Goal: Find specific page/section: Find specific page/section

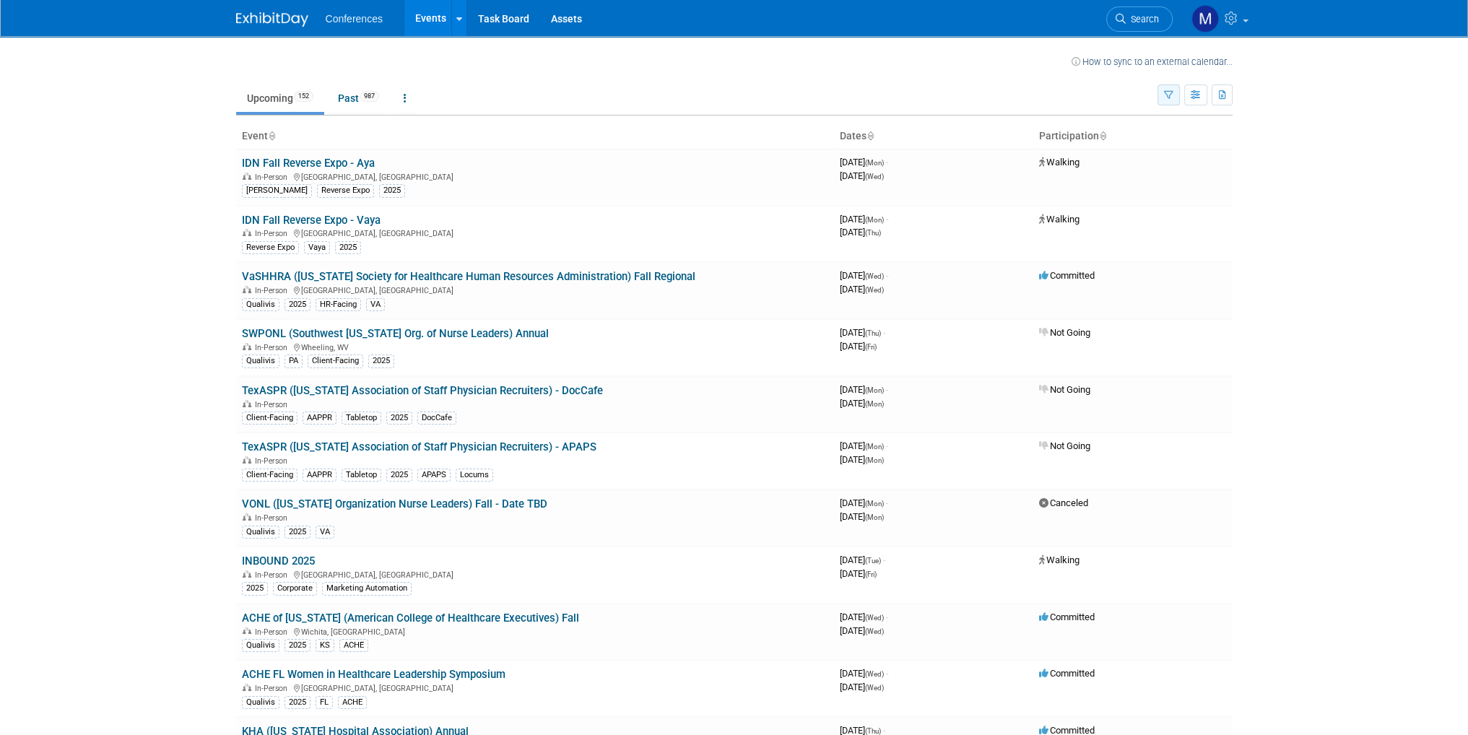
click at [1163, 95] on button "button" at bounding box center [1168, 94] width 22 height 21
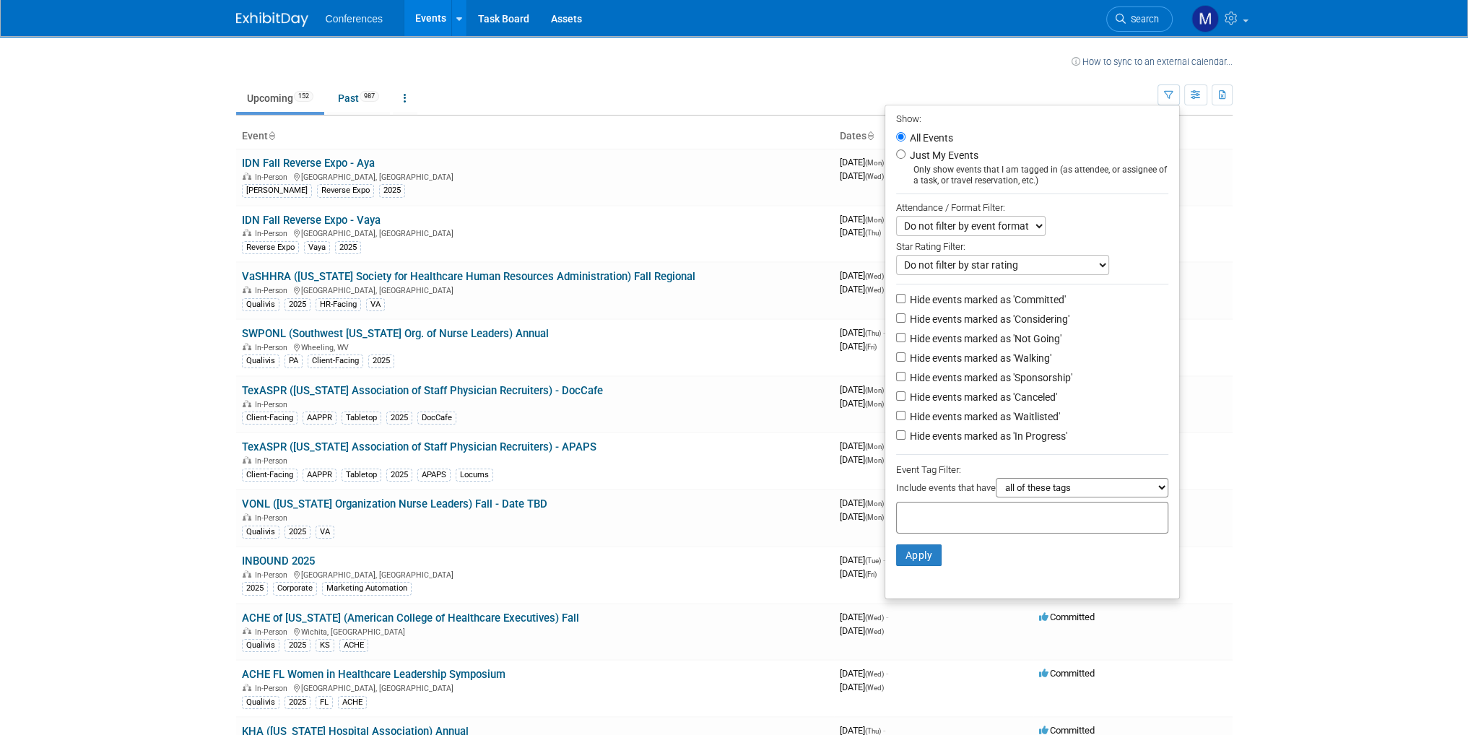
click at [765, 83] on ul "Upcoming 152 Past 987 All Events 1139 Past and Upcoming Grouped Annually Events…" at bounding box center [696, 99] width 921 height 32
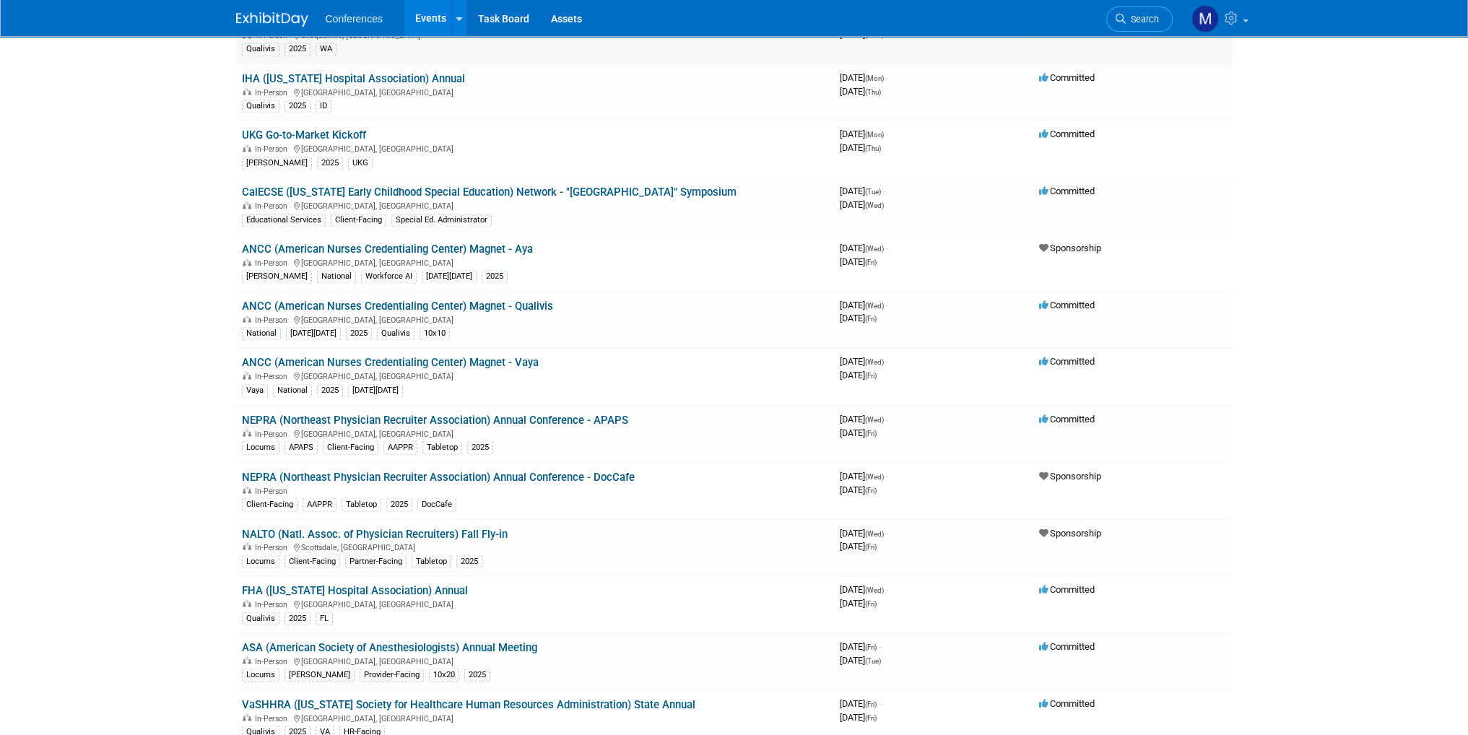
scroll to position [2888, 0]
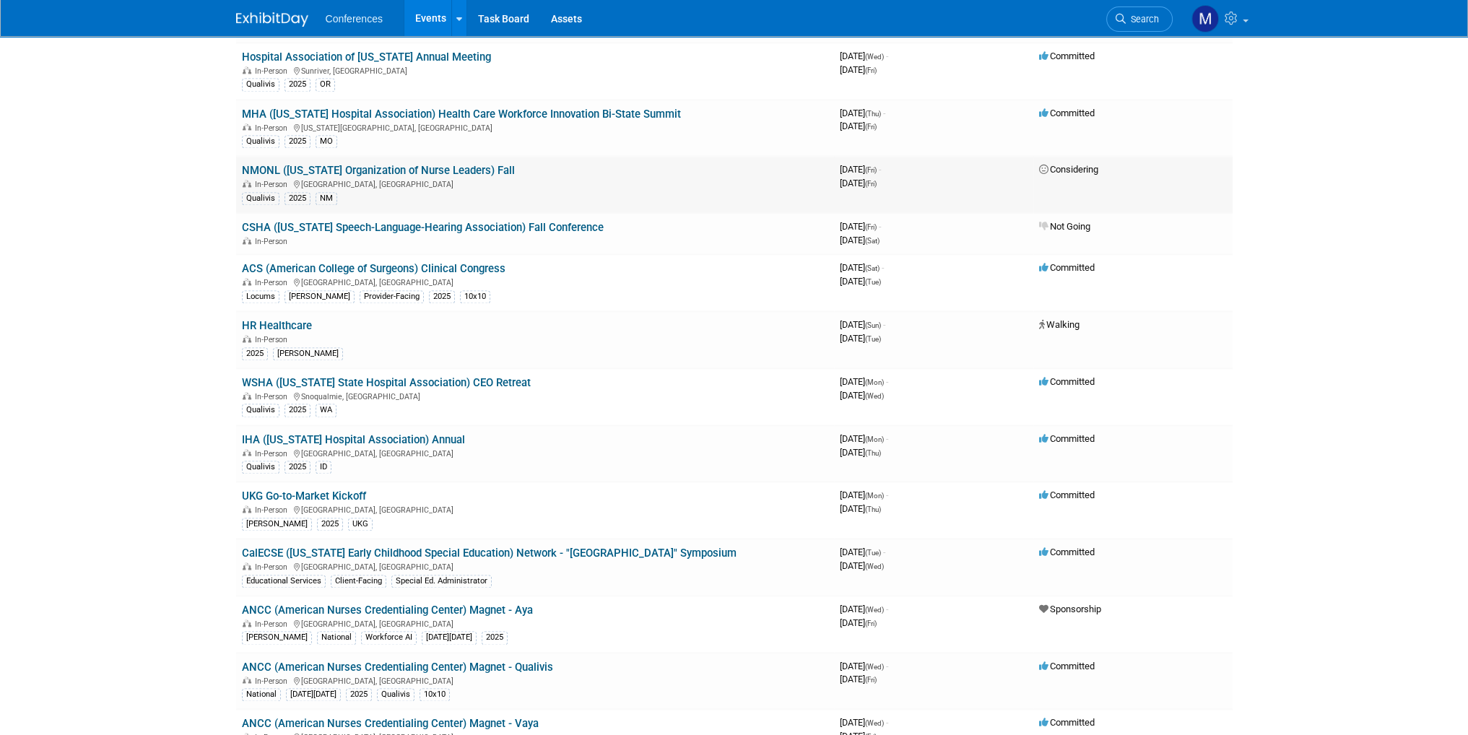
drag, startPoint x: 1155, startPoint y: 182, endPoint x: 1147, endPoint y: 168, distance: 16.5
click at [1147, 168] on td "Considering" at bounding box center [1132, 184] width 199 height 57
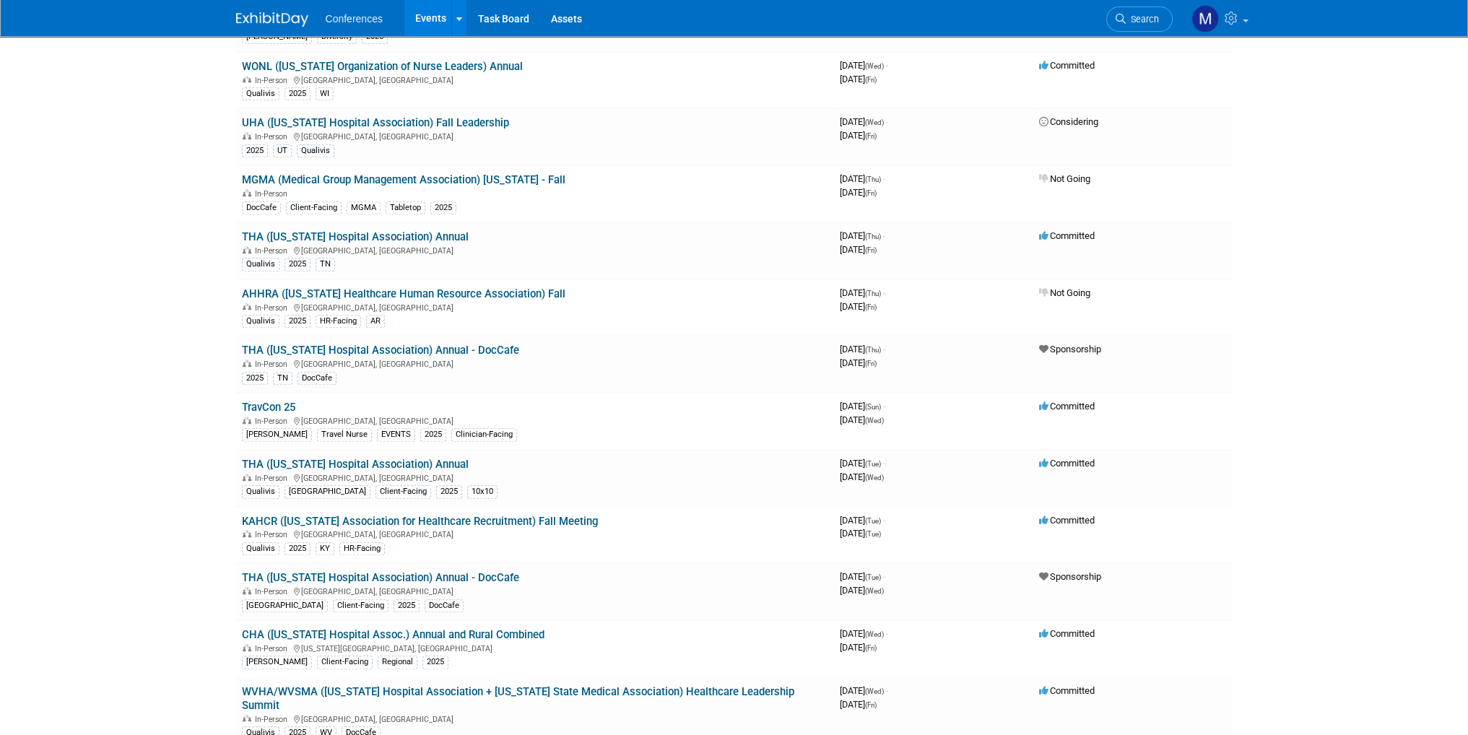
scroll to position [0, 0]
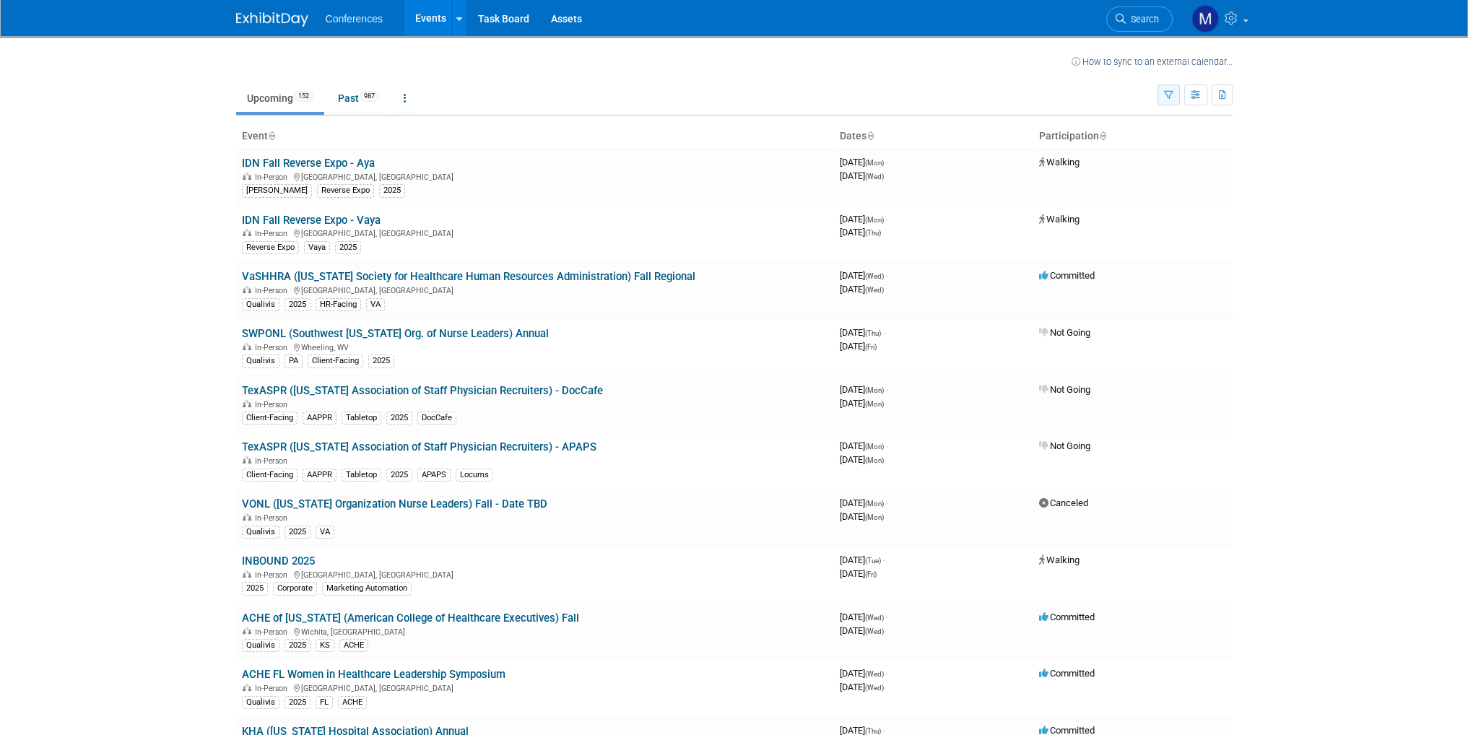
click at [1174, 98] on button "button" at bounding box center [1168, 94] width 22 height 21
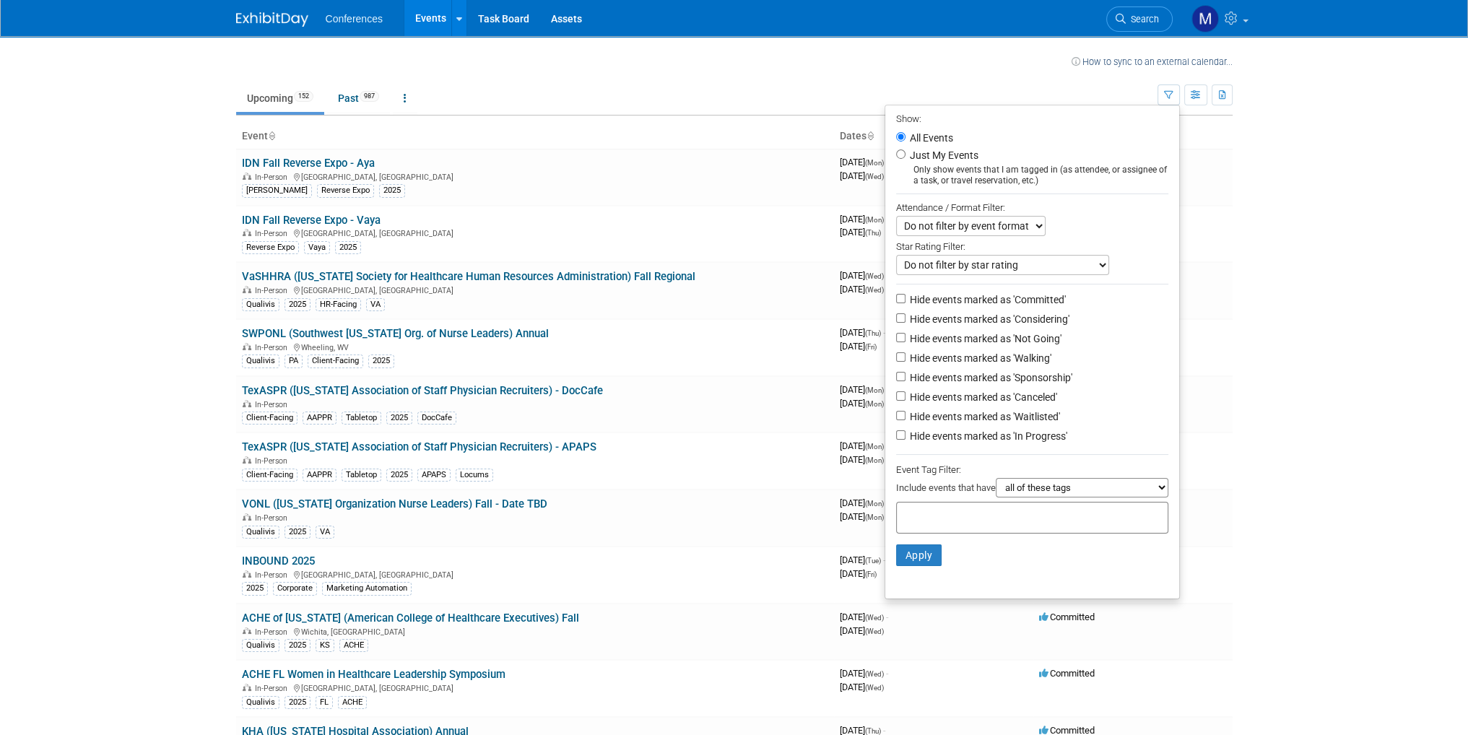
click at [931, 159] on label "Just My Events" at bounding box center [942, 155] width 71 height 14
click at [905, 159] on input "Just My Events" at bounding box center [900, 153] width 9 height 9
radio input "true"
click at [908, 560] on button "Apply" at bounding box center [919, 555] width 46 height 22
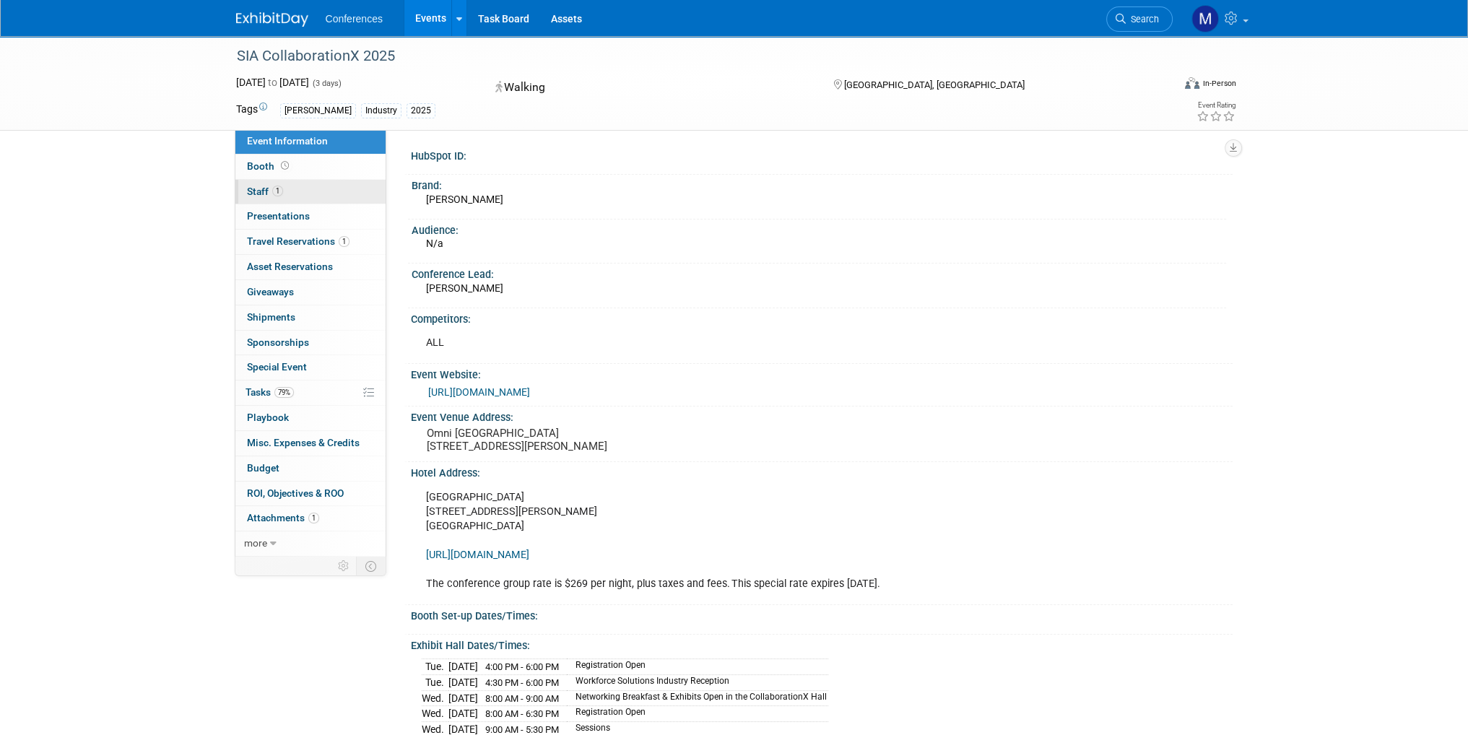
click at [330, 194] on link "1 Staff 1" at bounding box center [310, 192] width 150 height 25
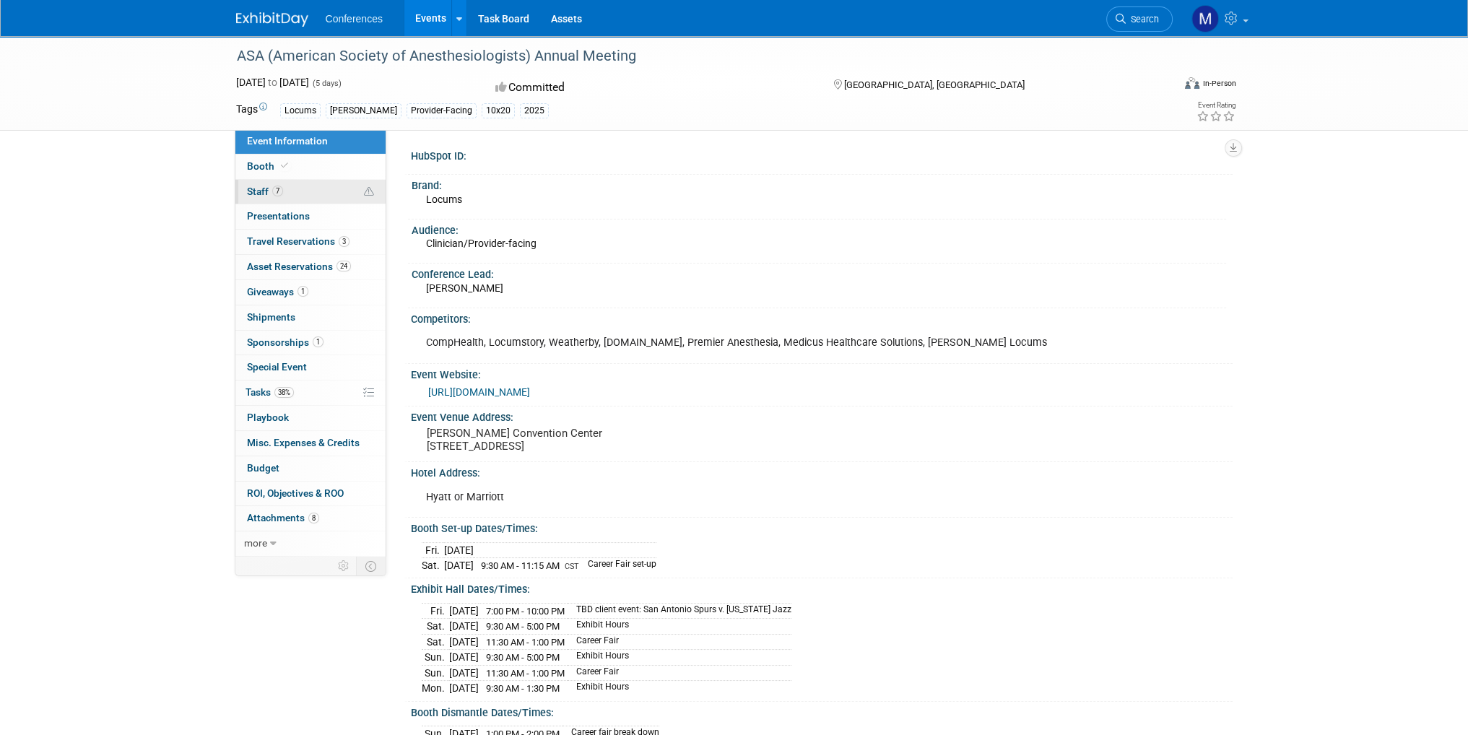
click at [306, 193] on link "7 Staff 7" at bounding box center [310, 192] width 150 height 25
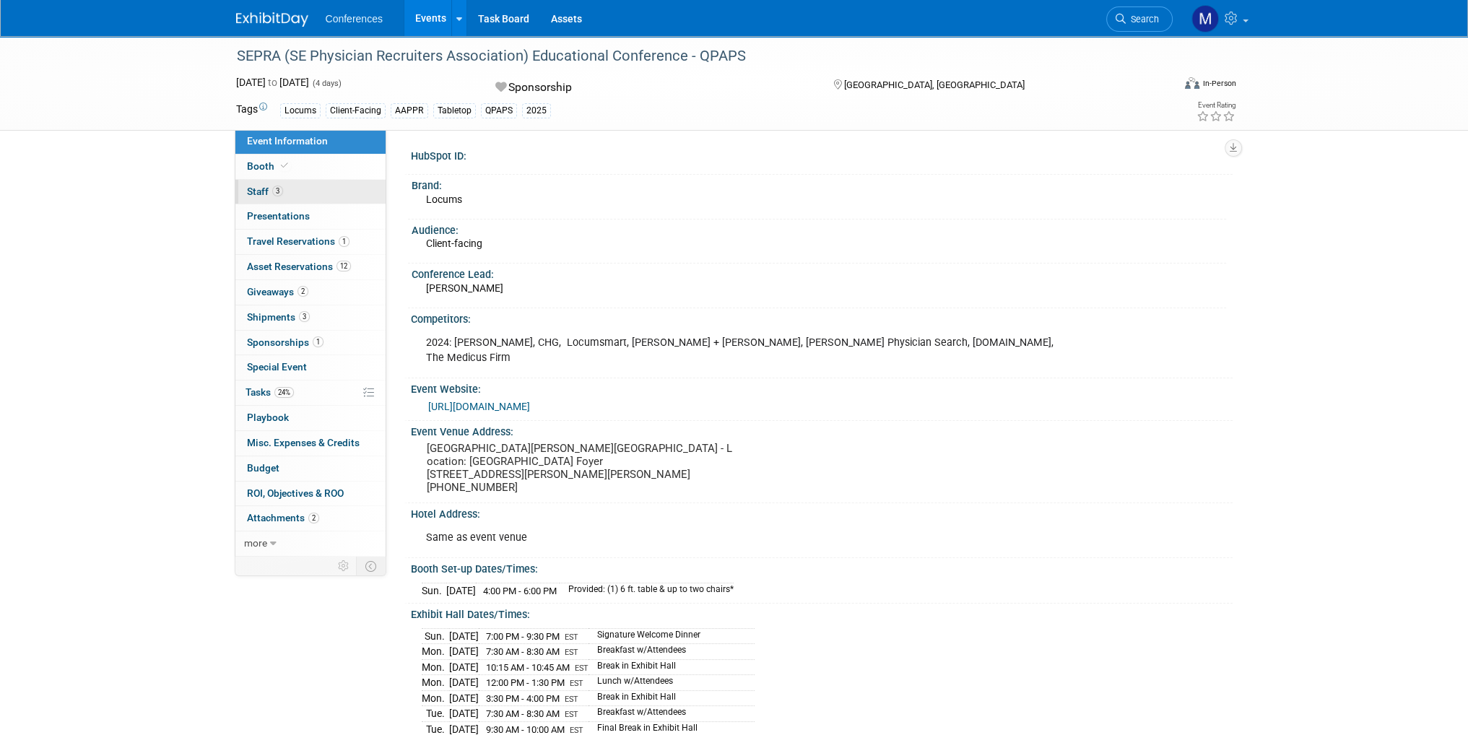
click at [312, 188] on link "3 Staff 3" at bounding box center [310, 192] width 150 height 25
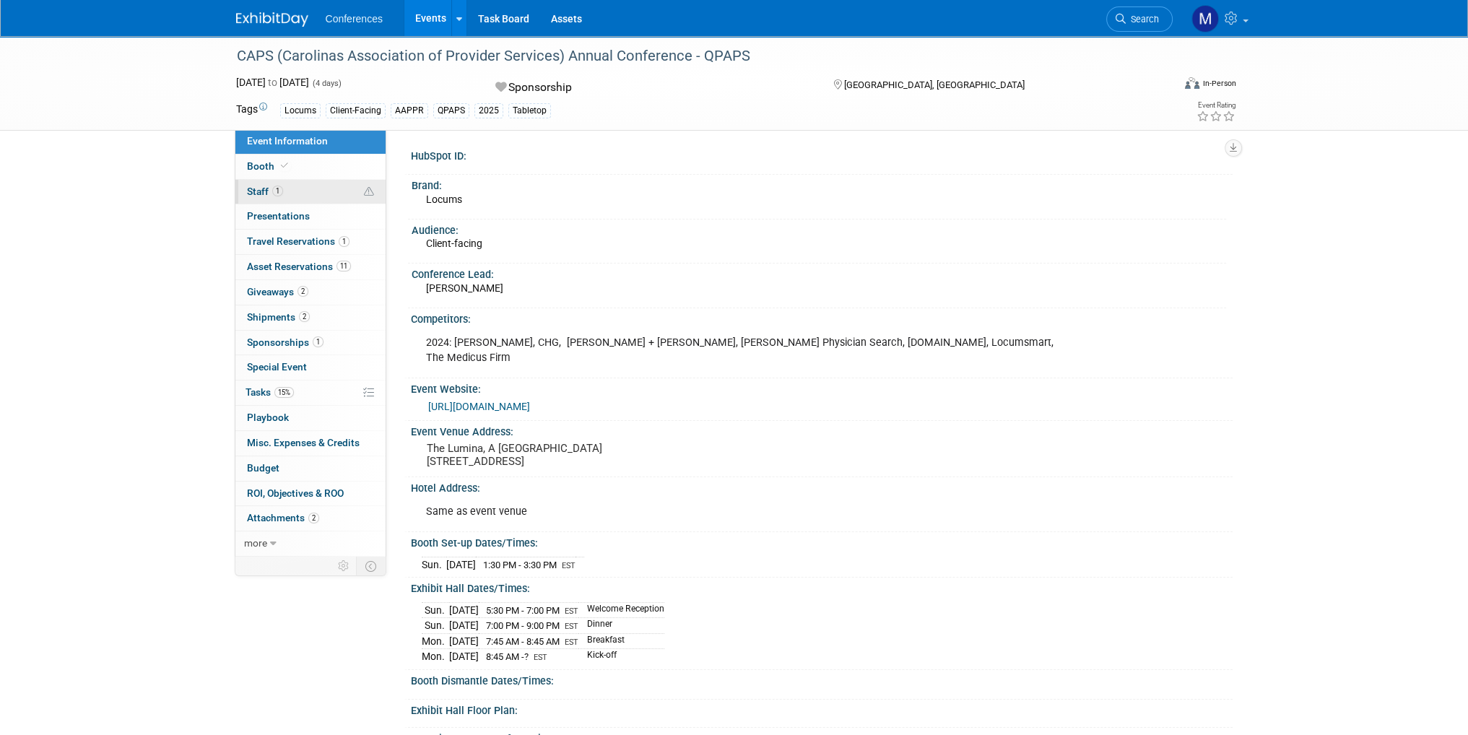
click at [342, 188] on link "1 Staff 1" at bounding box center [310, 192] width 150 height 25
